Goal: Find specific page/section: Find specific page/section

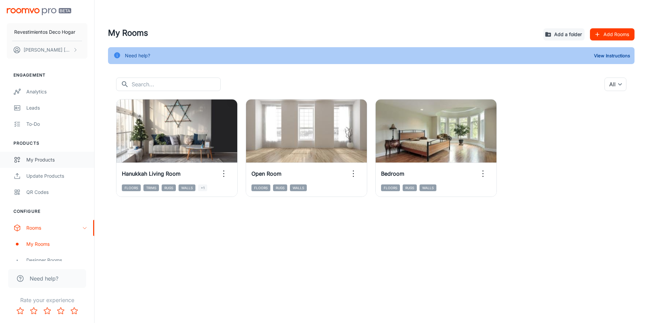
click at [57, 159] on div "My Products" at bounding box center [56, 159] width 61 height 7
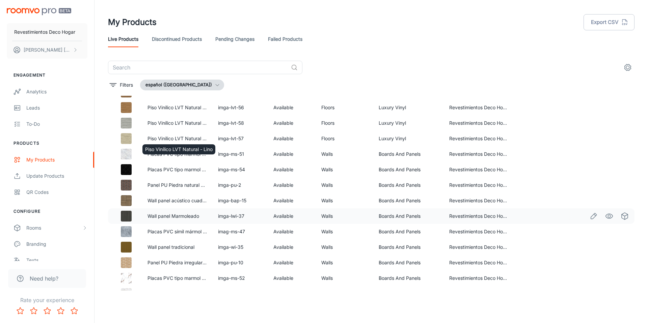
scroll to position [31, 0]
click at [129, 216] on img at bounding box center [126, 215] width 11 height 11
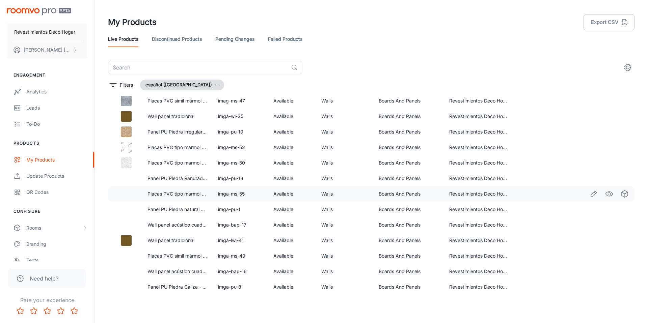
scroll to position [162, 0]
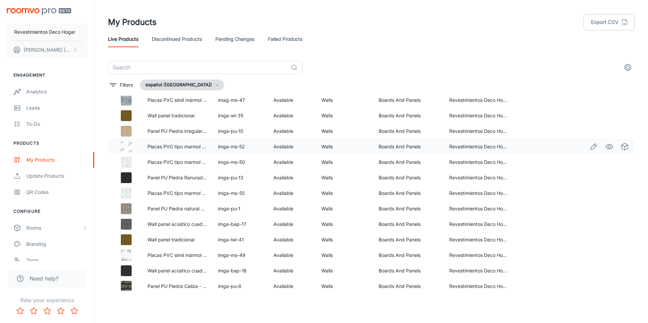
click at [128, 148] on img at bounding box center [126, 146] width 11 height 11
click at [162, 145] on link "Placas PVC tipo marmol - Mármol Brown" at bounding box center [191, 147] width 89 height 6
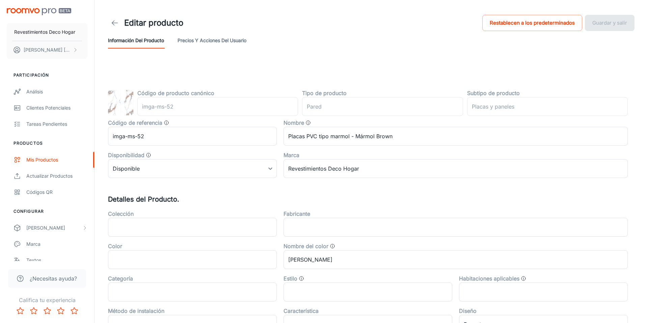
click at [119, 103] on img at bounding box center [120, 102] width 25 height 25
click at [235, 41] on button "Precios y acciones del usuario" at bounding box center [211, 40] width 69 height 16
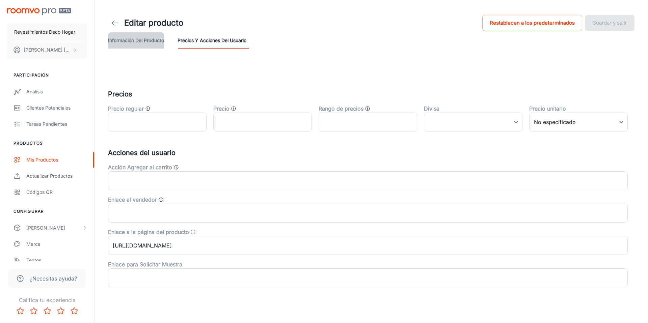
click at [154, 44] on button "Información del producto" at bounding box center [136, 40] width 56 height 16
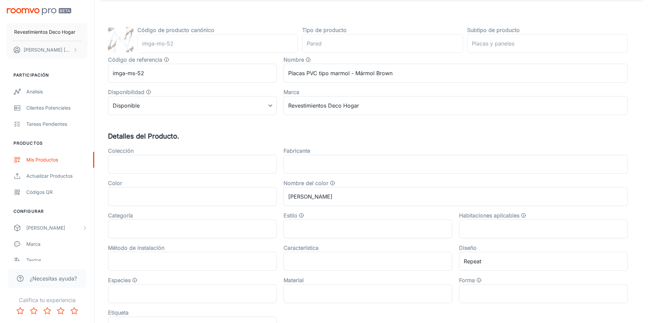
scroll to position [64, 0]
click at [55, 162] on div "Mis productos" at bounding box center [56, 159] width 61 height 7
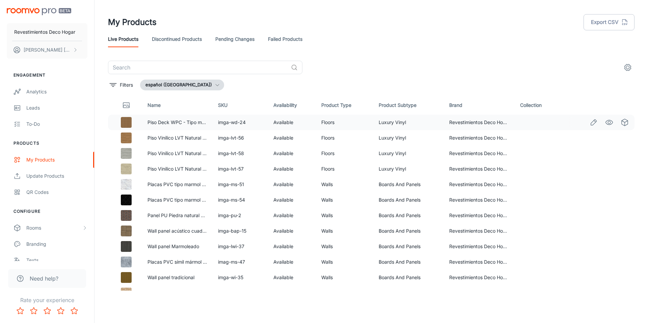
click at [128, 118] on img at bounding box center [126, 122] width 11 height 11
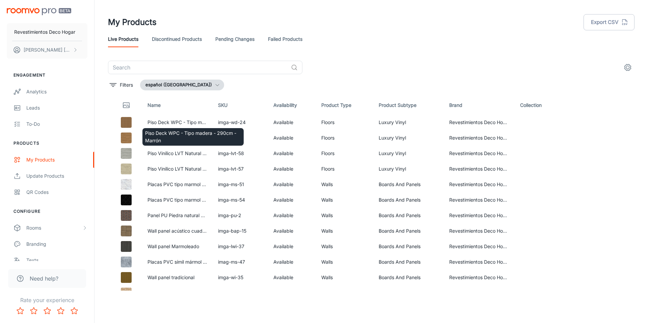
click at [170, 126] on div "Piso Deck WPC - Tipo madera - 290cm - Marrón" at bounding box center [193, 134] width 103 height 23
click at [179, 123] on link "Piso Deck WPC - Tipo madera - 290cm - Marrón" at bounding box center [201, 122] width 108 height 6
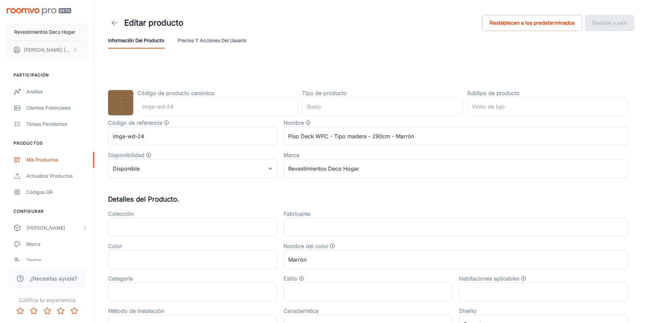
click at [120, 107] on img at bounding box center [120, 102] width 25 height 25
click at [115, 107] on img at bounding box center [120, 102] width 25 height 25
click at [33, 160] on div "Mis productos" at bounding box center [56, 159] width 61 height 7
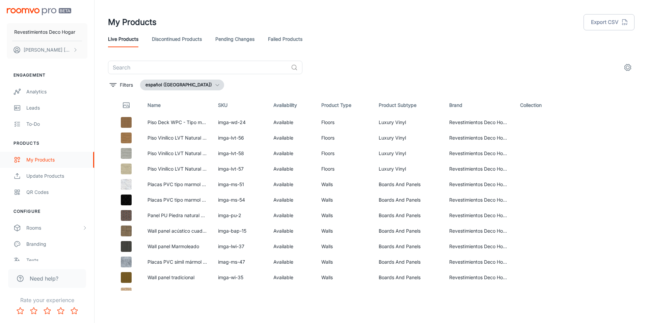
click at [39, 161] on div "My Products" at bounding box center [56, 159] width 61 height 7
click at [119, 118] on div at bounding box center [126, 122] width 21 height 11
click at [122, 119] on img at bounding box center [126, 122] width 11 height 11
click at [609, 121] on circle "See in Visualizer" at bounding box center [608, 122] width 3 height 3
